Goal: Task Accomplishment & Management: Manage account settings

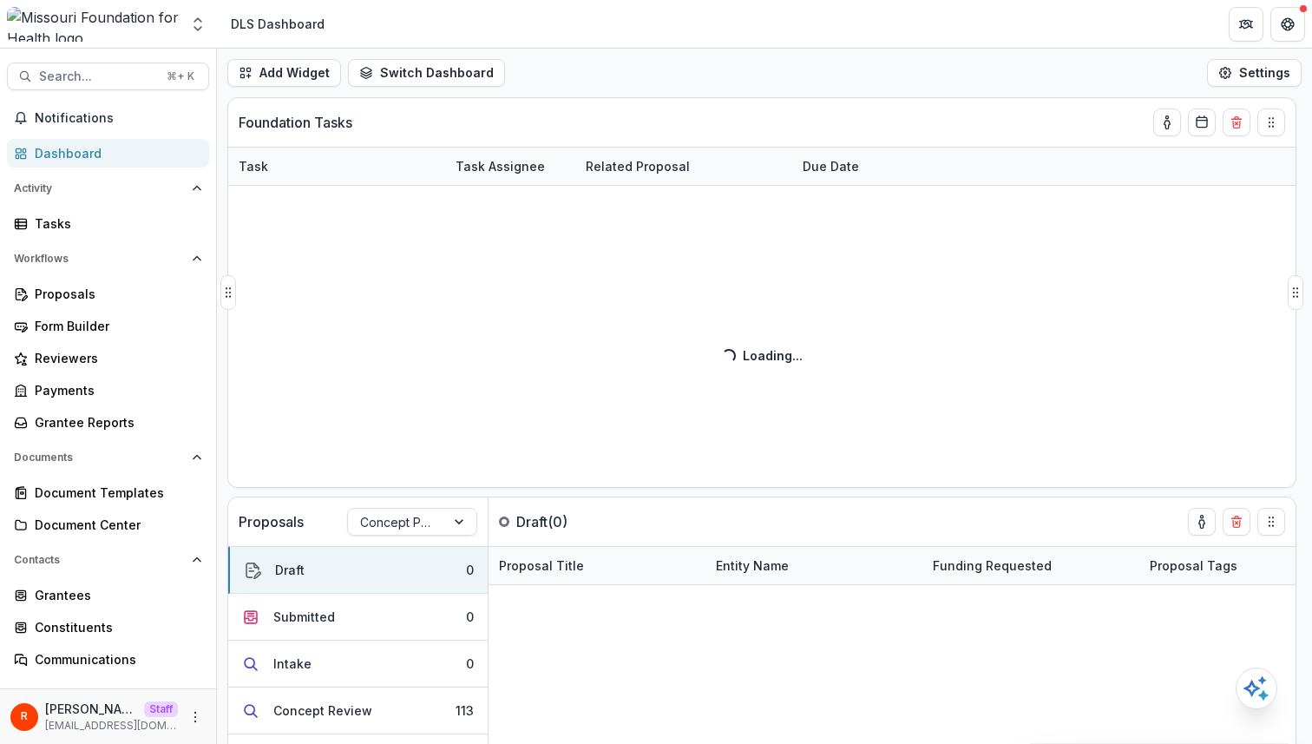
click at [663, 125] on div "Foundation Tasks" at bounding box center [731, 122] width 984 height 49
click at [627, 88] on div "Add Widget Switch Dashboard DLS Dashboard Default New Dashboard Settings" at bounding box center [764, 73] width 1095 height 49
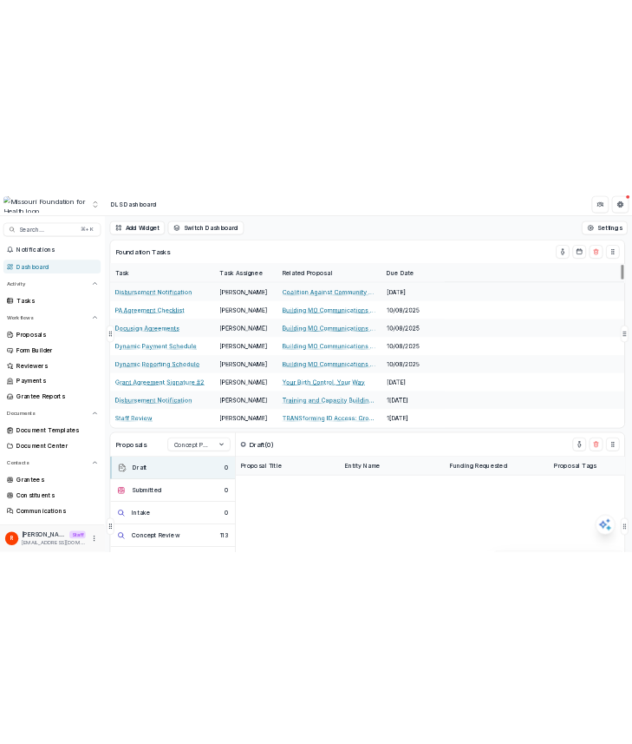
scroll to position [2993, 0]
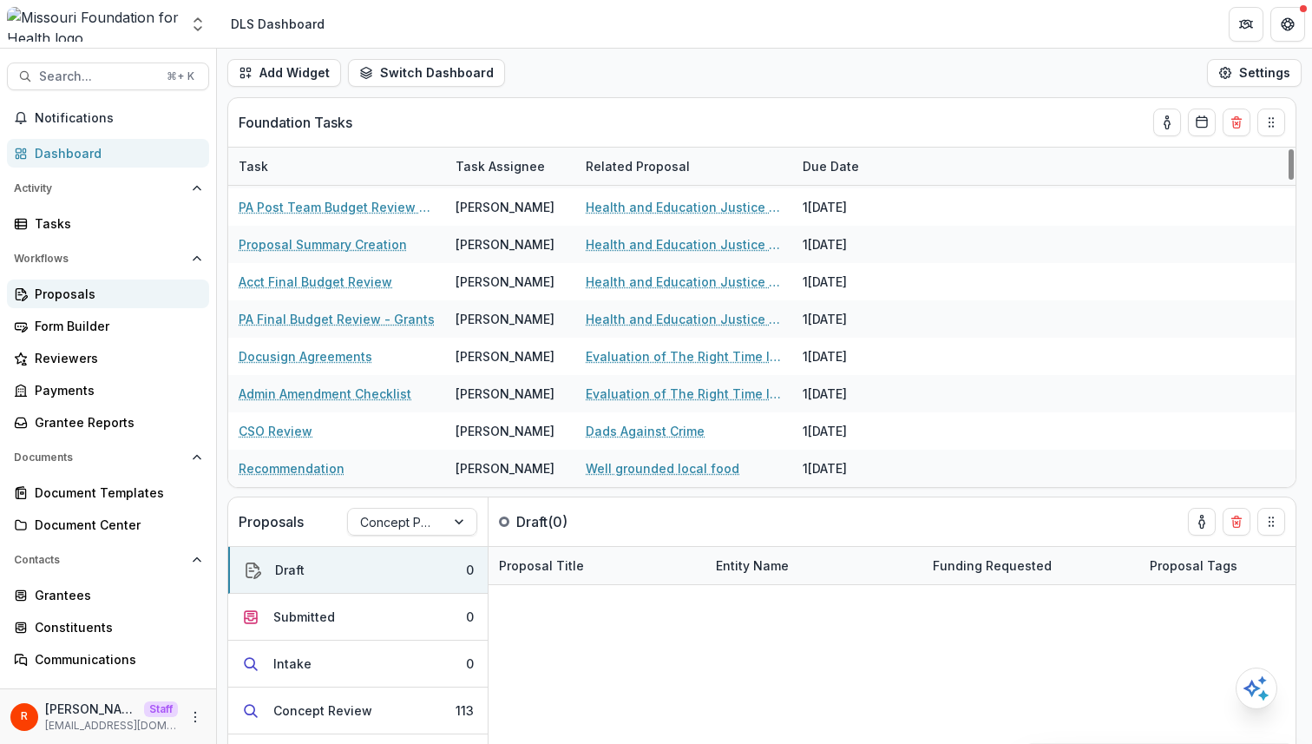
click at [108, 287] on div "Proposals" at bounding box center [115, 294] width 161 height 18
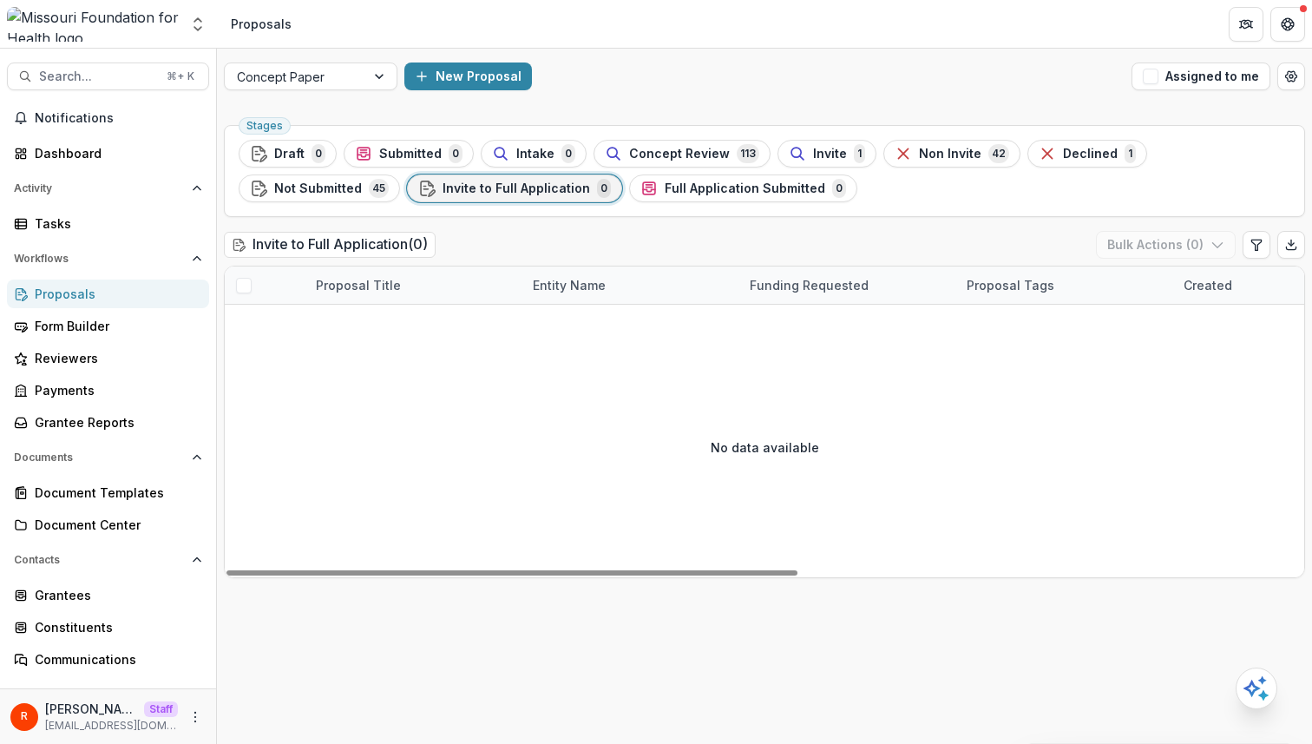
click at [617, 241] on div "Invite to Full Application ( 0 ) Bulk Actions ( 0 )" at bounding box center [764, 248] width 1081 height 35
click at [632, 158] on span "Concept Review" at bounding box center [679, 154] width 101 height 15
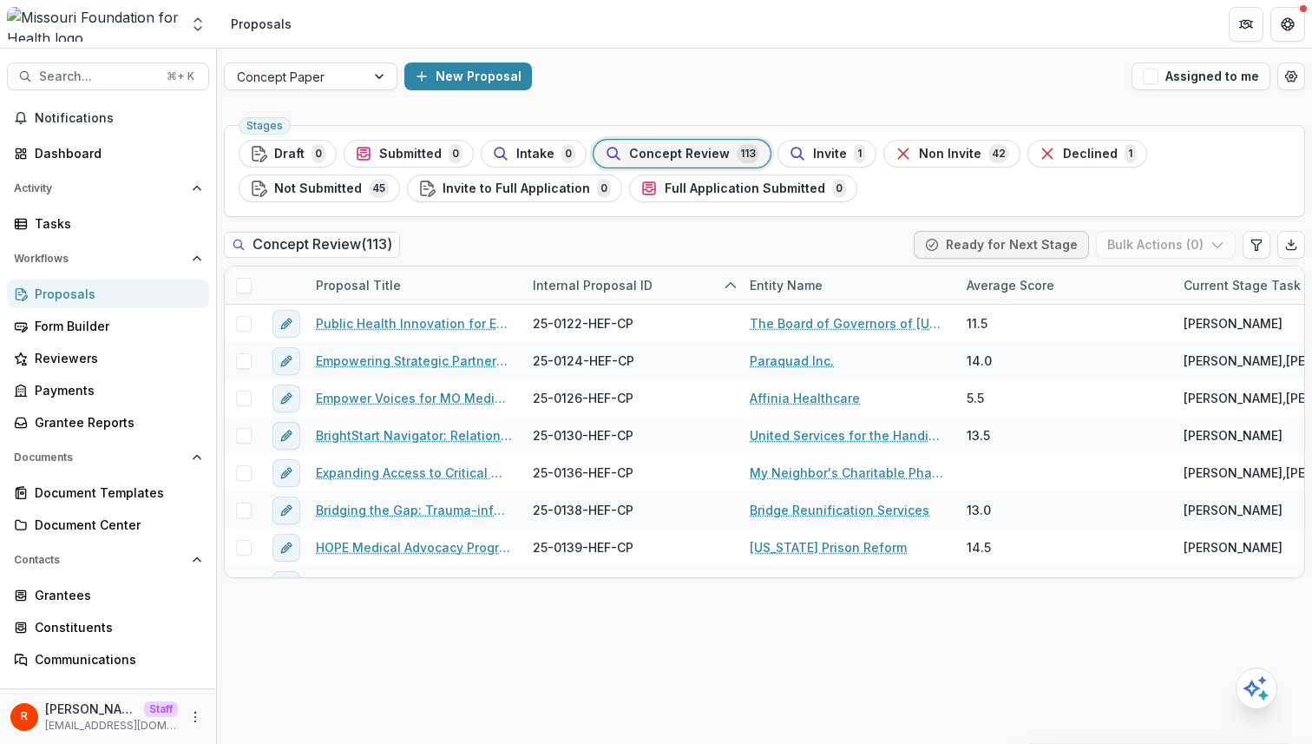
click at [632, 160] on span "Concept Review" at bounding box center [679, 154] width 101 height 15
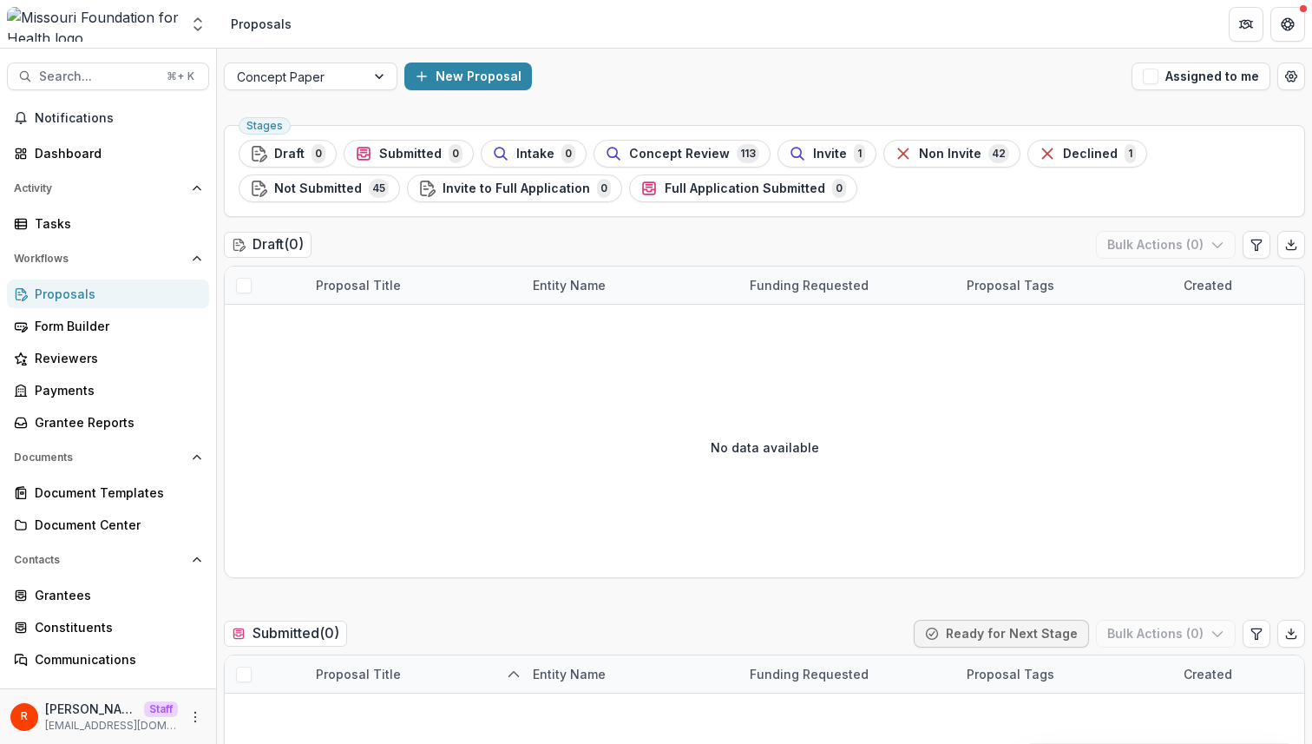
click at [632, 82] on div "New Proposal" at bounding box center [764, 76] width 720 height 28
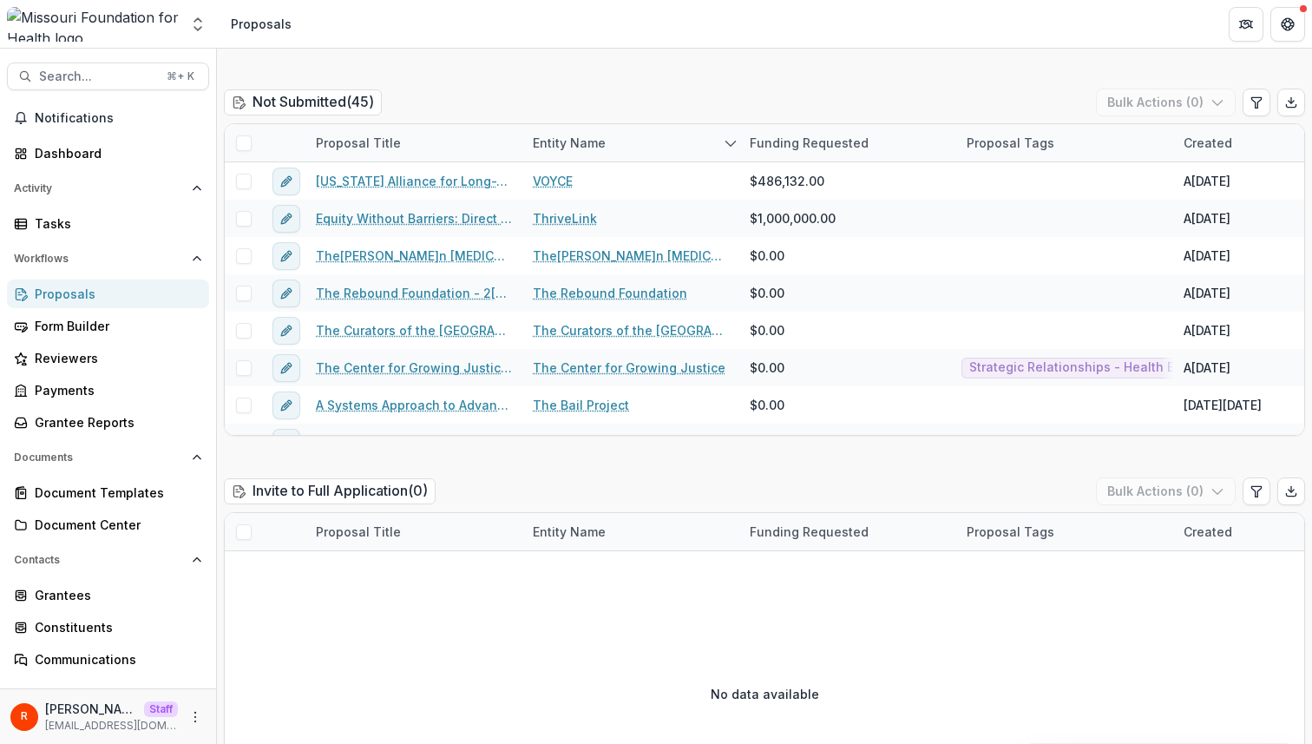
scroll to position [2592, 0]
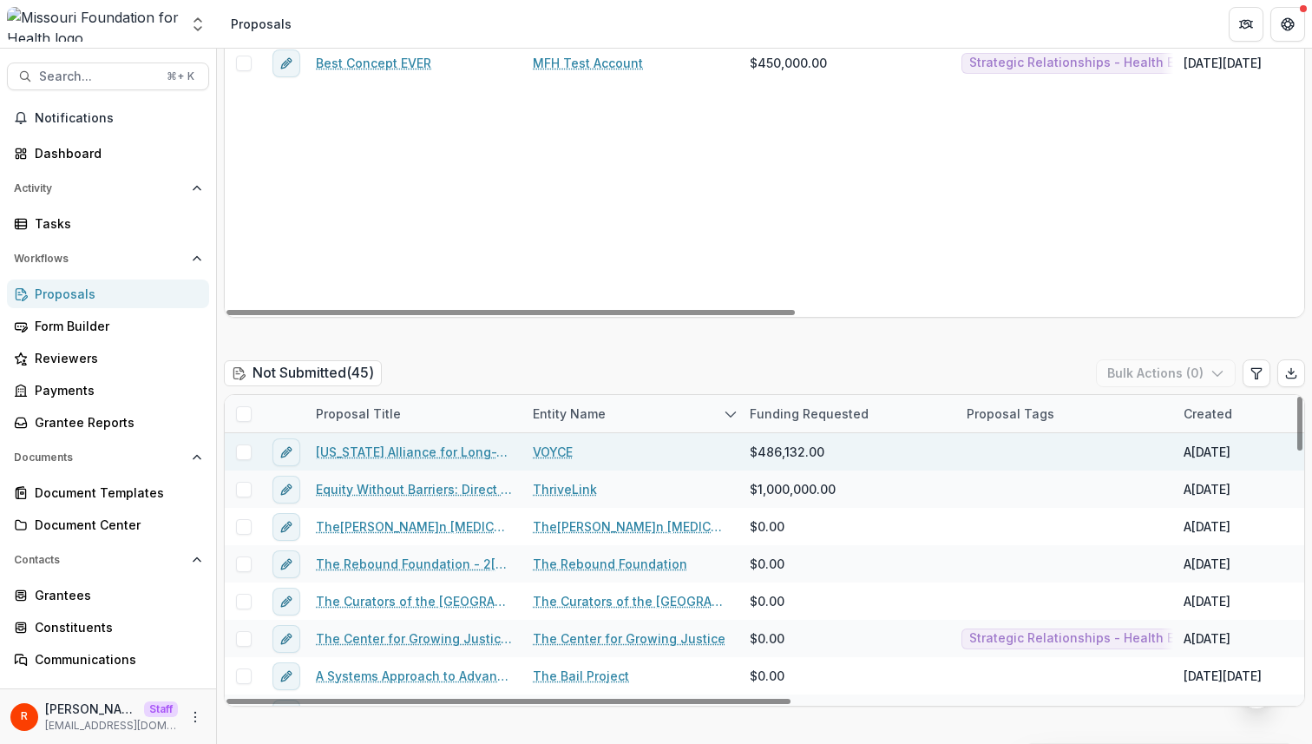
click at [554, 443] on link "VOYCE" at bounding box center [553, 451] width 40 height 18
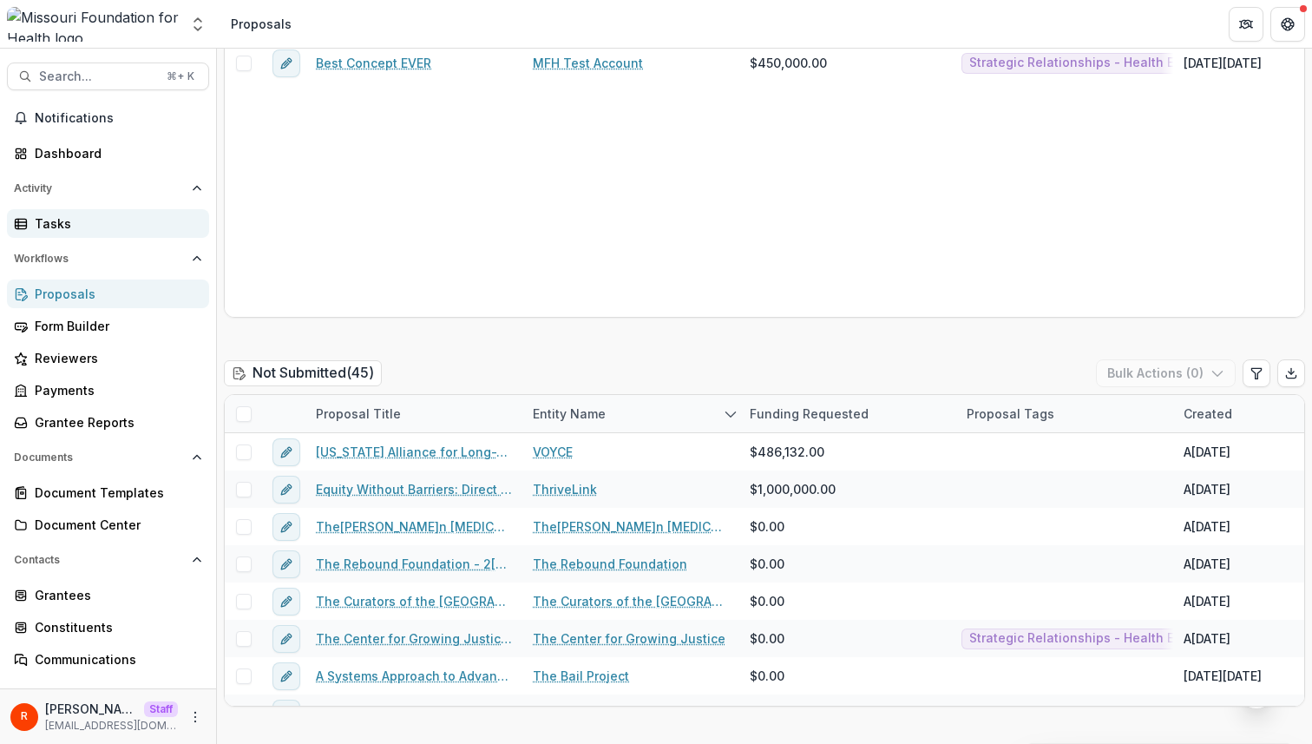
click at [69, 225] on div "Tasks" at bounding box center [115, 223] width 161 height 18
